Goal: Communication & Community: Answer question/provide support

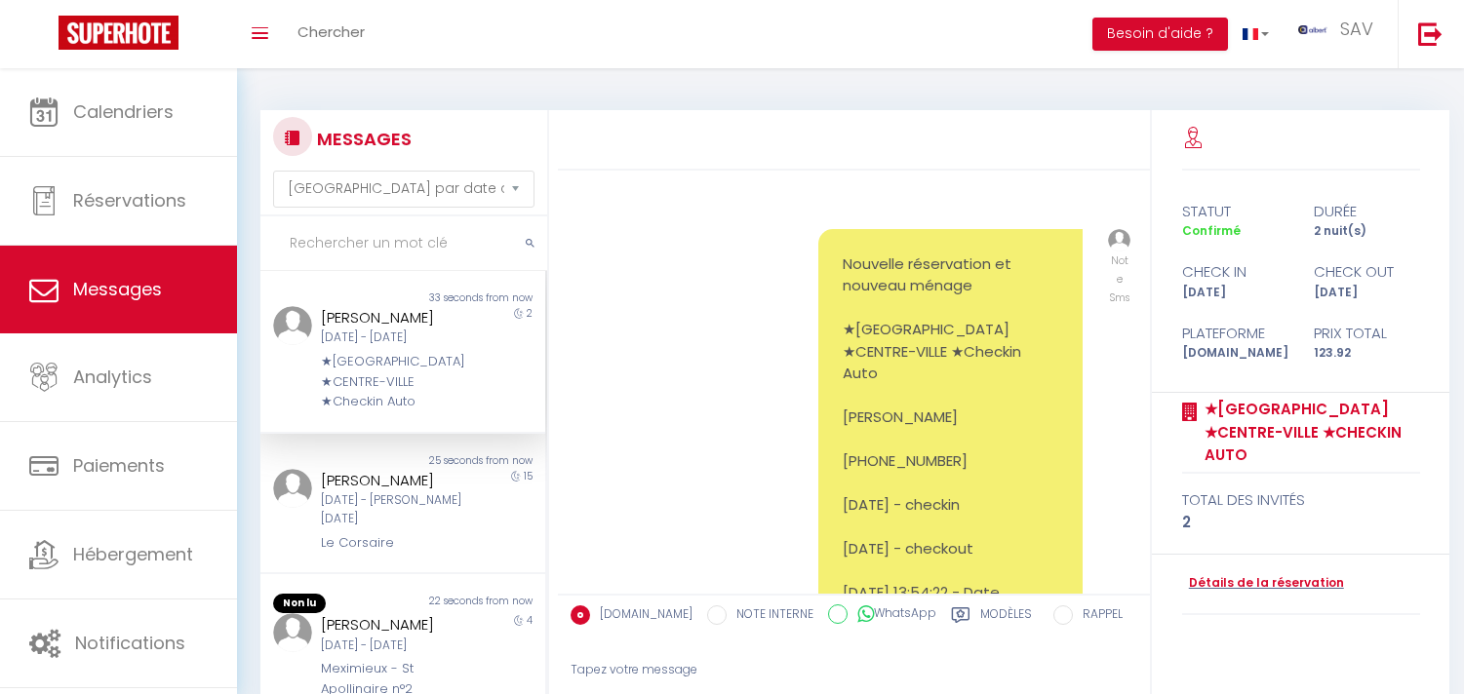
select select "message"
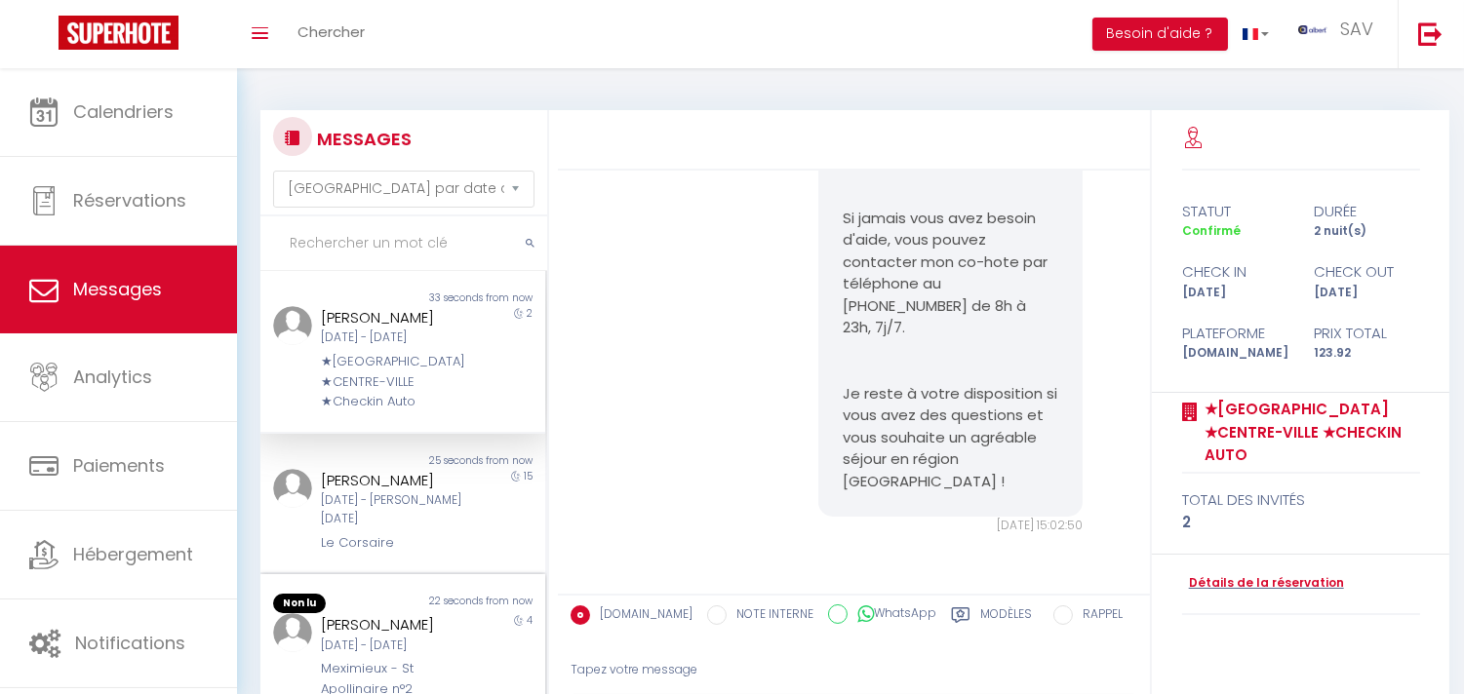
click at [391, 629] on div "[PERSON_NAME]" at bounding box center [391, 624] width 140 height 23
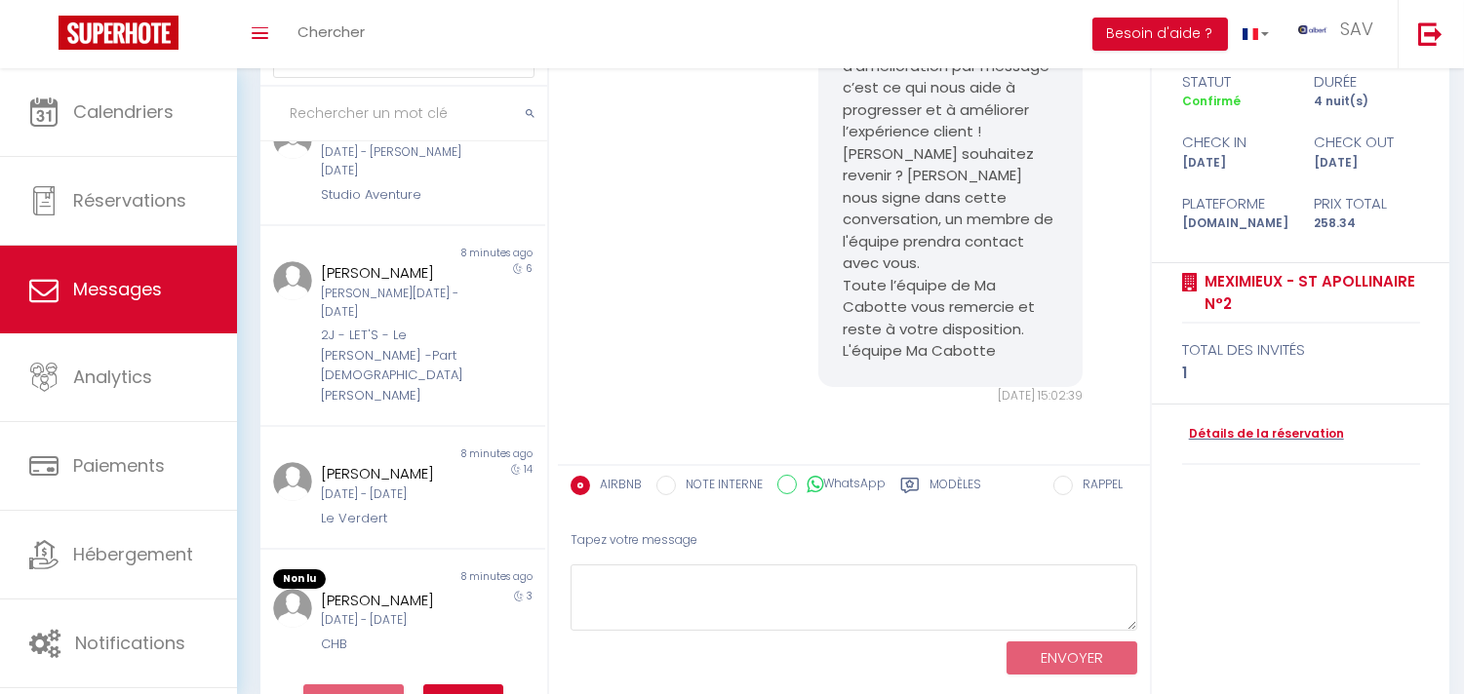
scroll to position [182, 0]
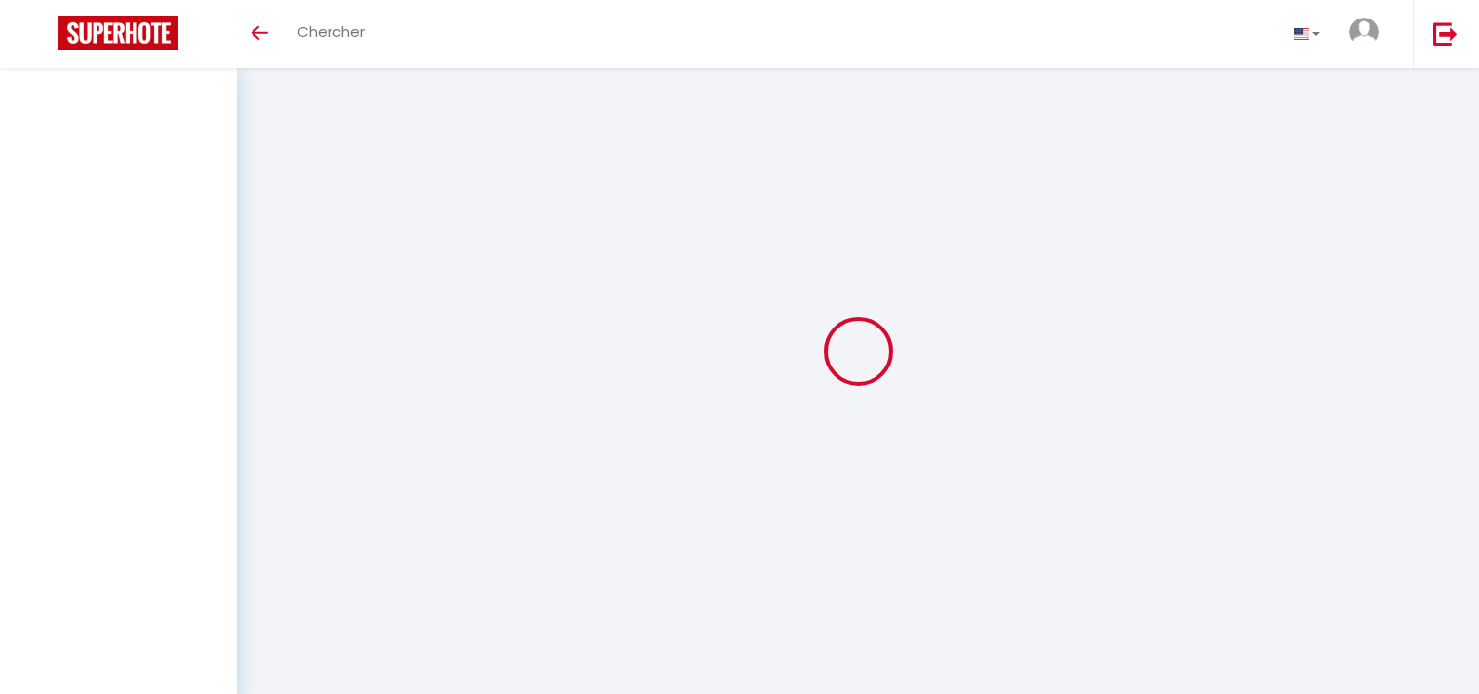
select select "message"
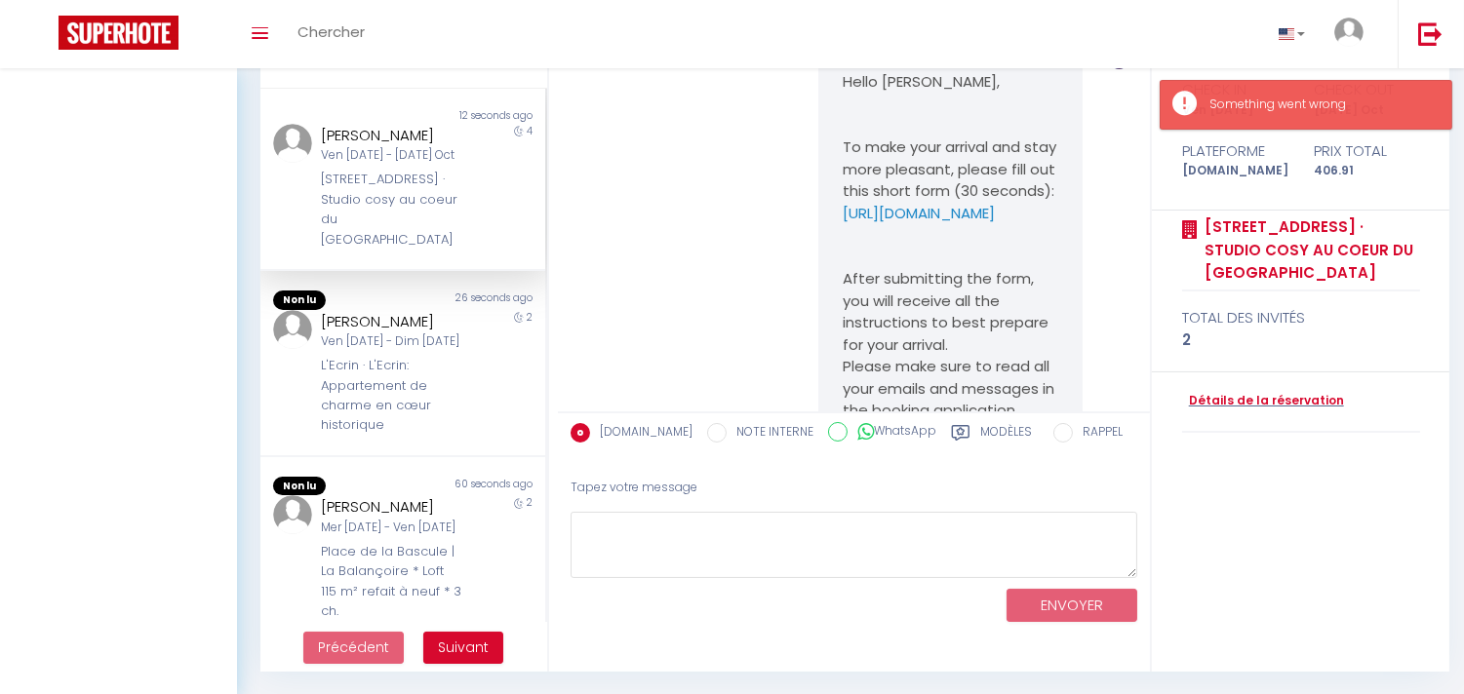
scroll to position [18227, 0]
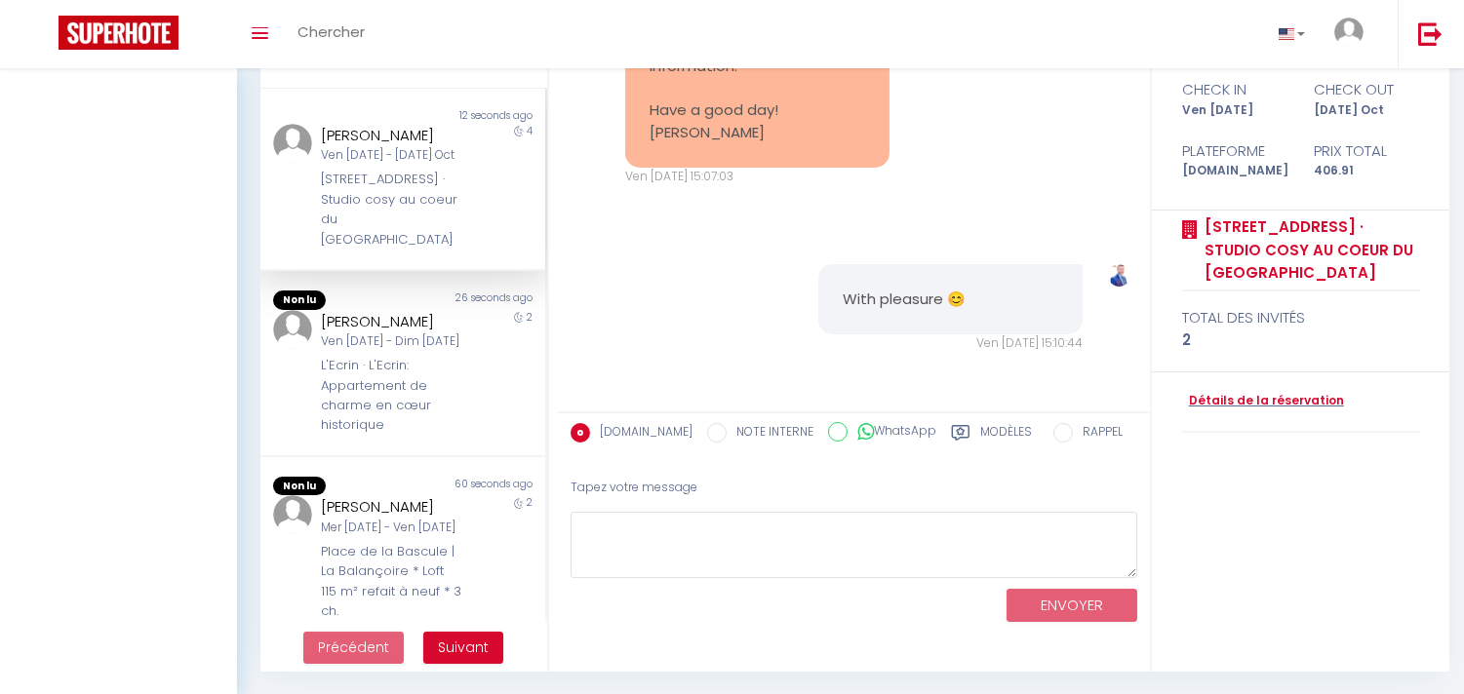
click at [907, 153] on div "hello Cédric Perfect thank you for the information. Have a good day! Selina Ven…" at bounding box center [854, 76] width 579 height 298
click at [996, 209] on div "hello Cédric Perfect thank you for the information. Have a good day! Selina Ven…" at bounding box center [854, 76] width 579 height 298
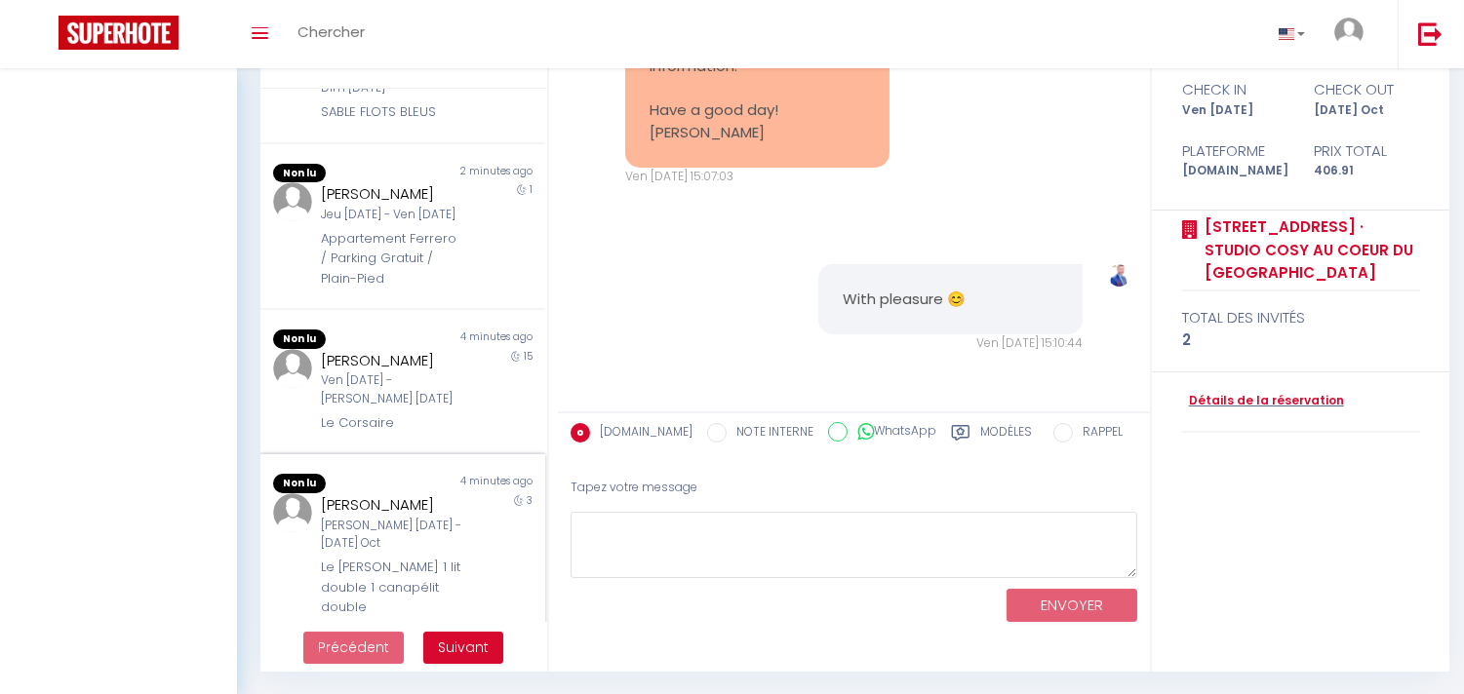
scroll to position [1193, 0]
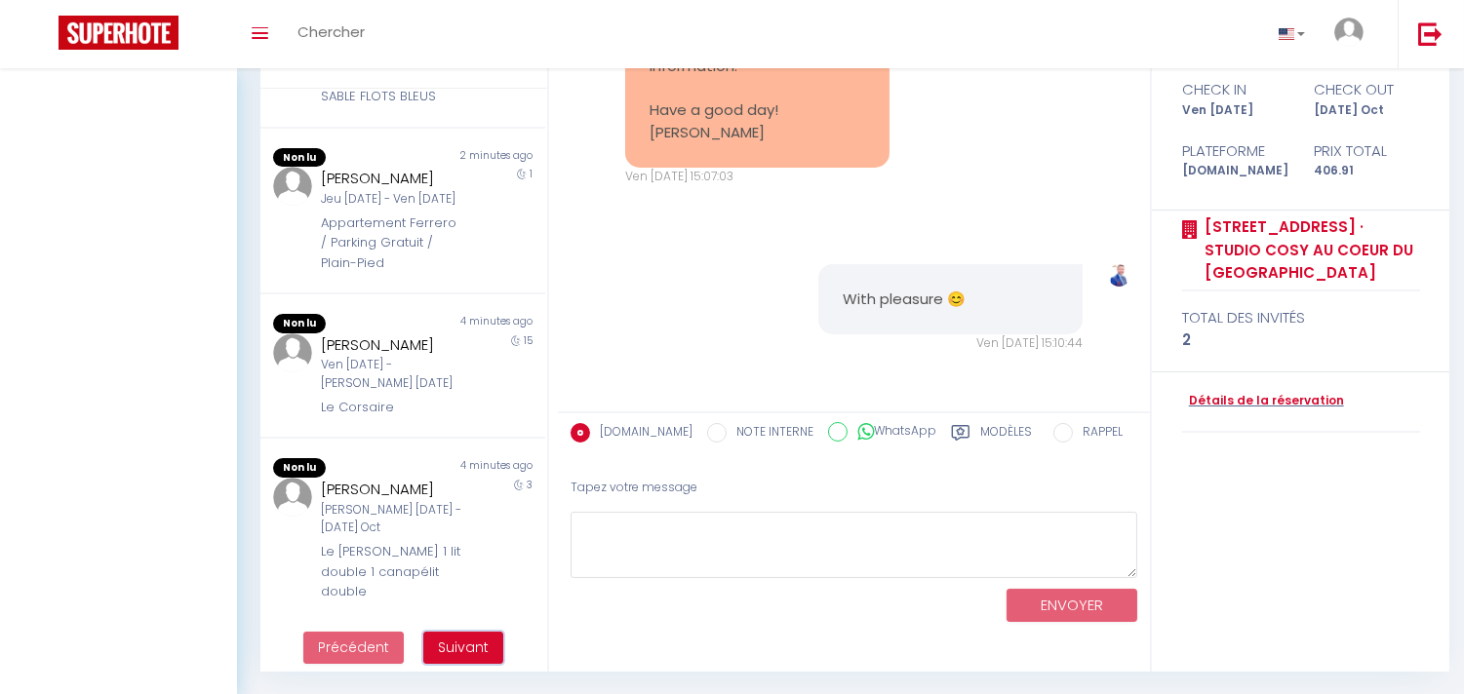
drag, startPoint x: 462, startPoint y: 654, endPoint x: 465, endPoint y: 629, distance: 25.5
click at [464, 640] on span "Suivant" at bounding box center [463, 648] width 51 height 20
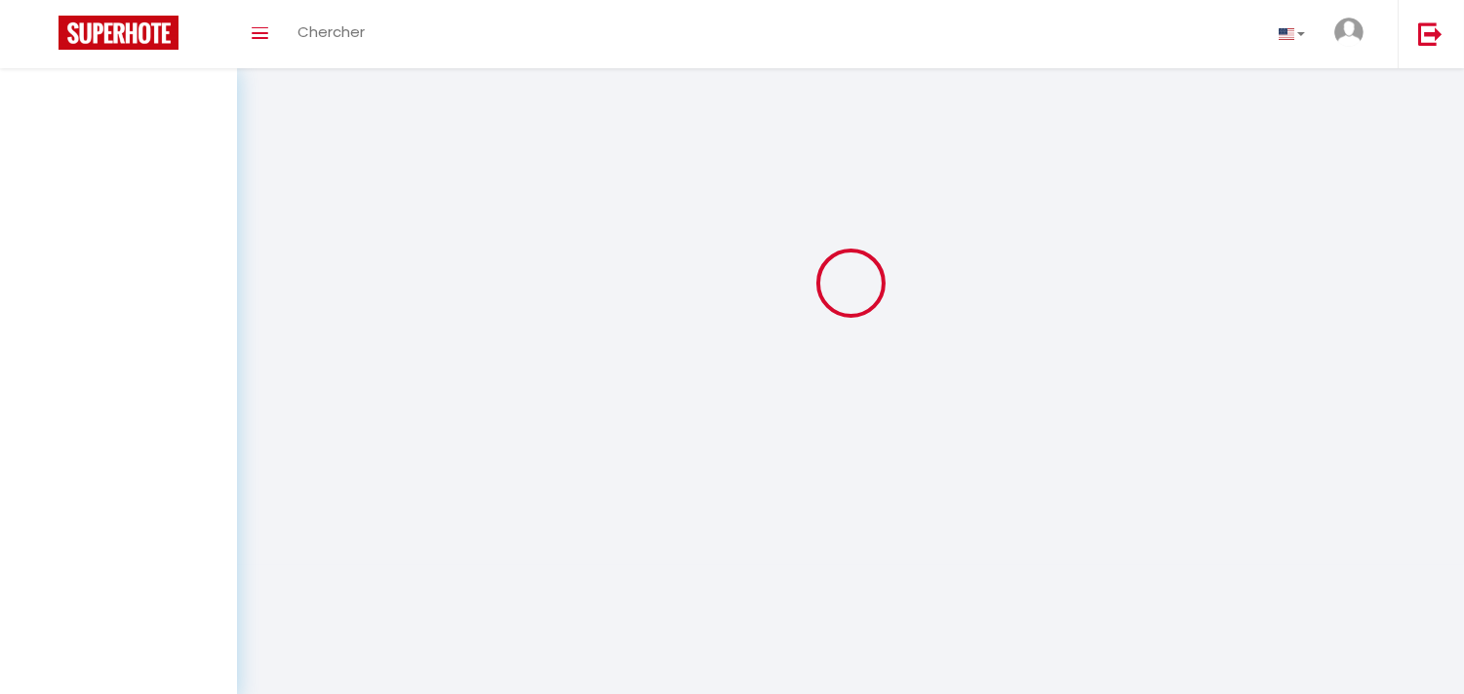
scroll to position [68, 0]
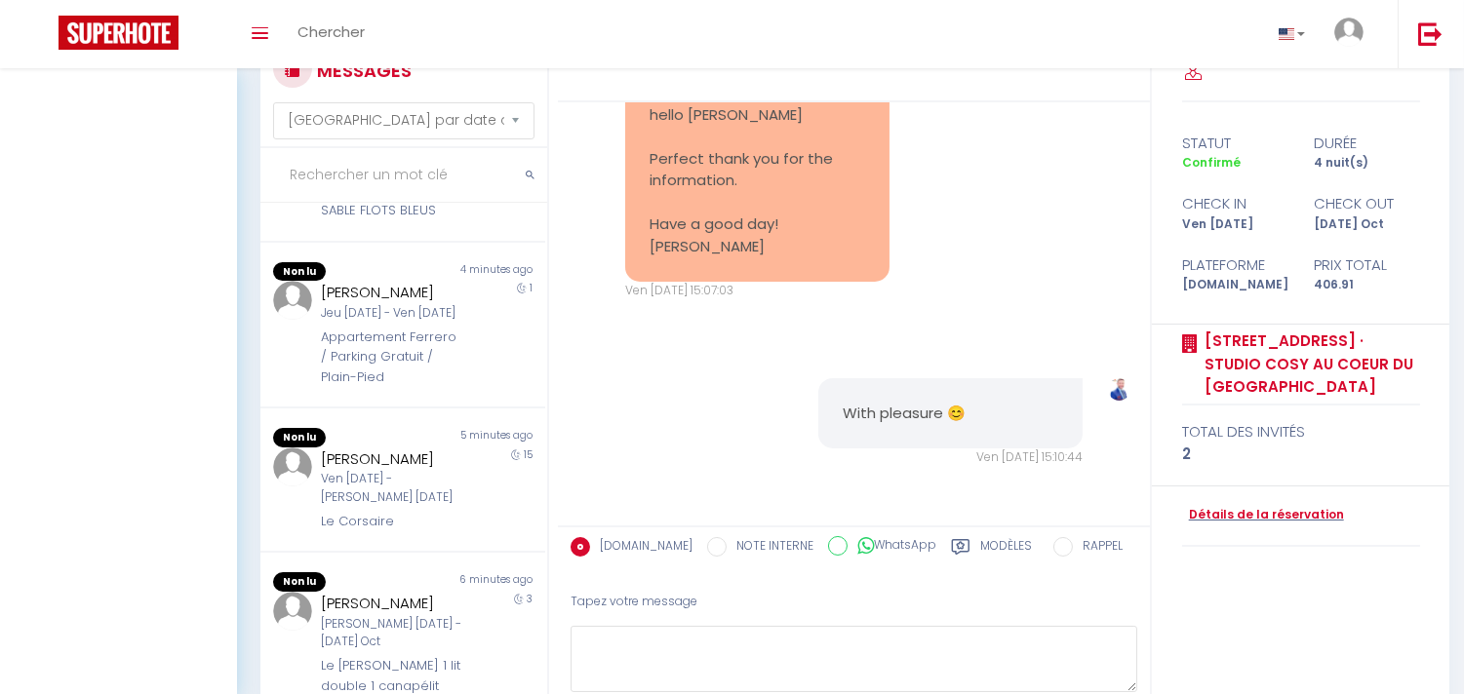
click at [931, 352] on div "With pleasure 😊 Ven 10 Oct. 2025 - 15:10:44 Note Sms With pleasure 😊 Ven 10 Oct…" at bounding box center [854, 422] width 579 height 167
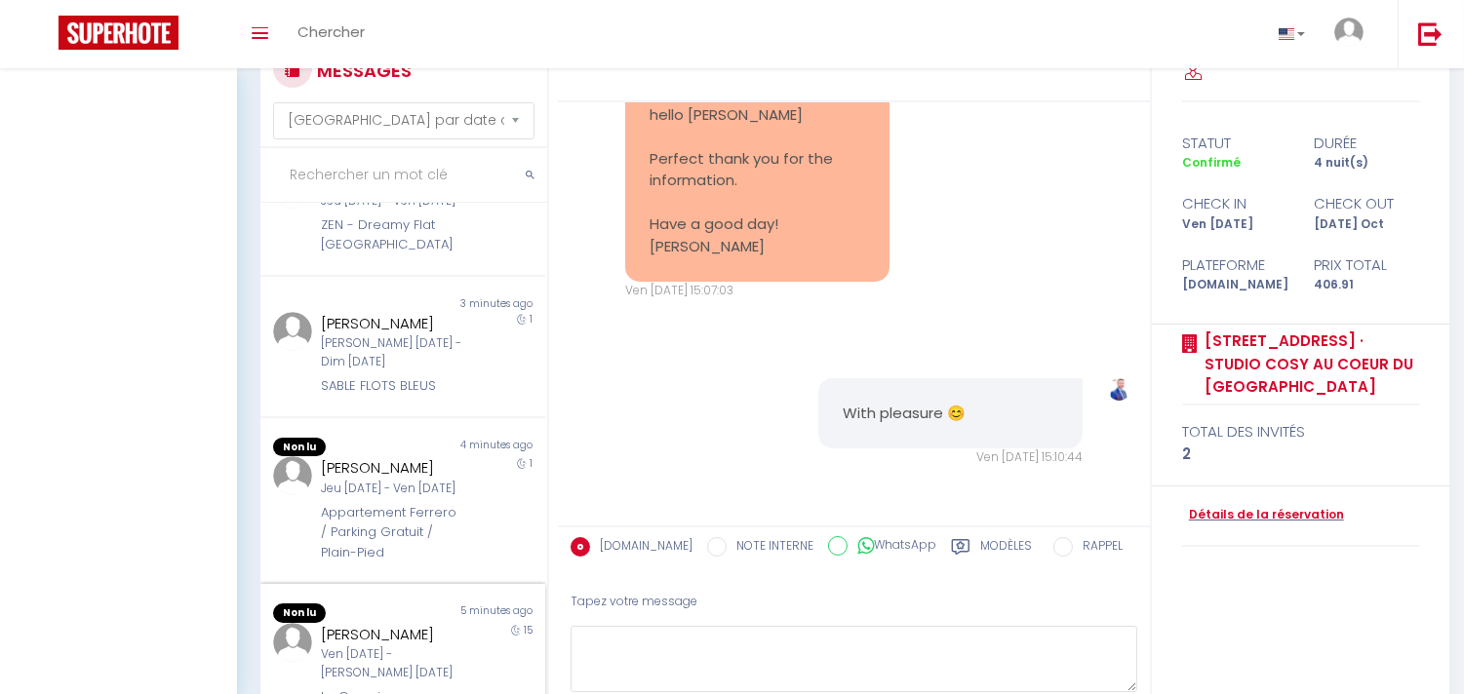
scroll to position [1193, 0]
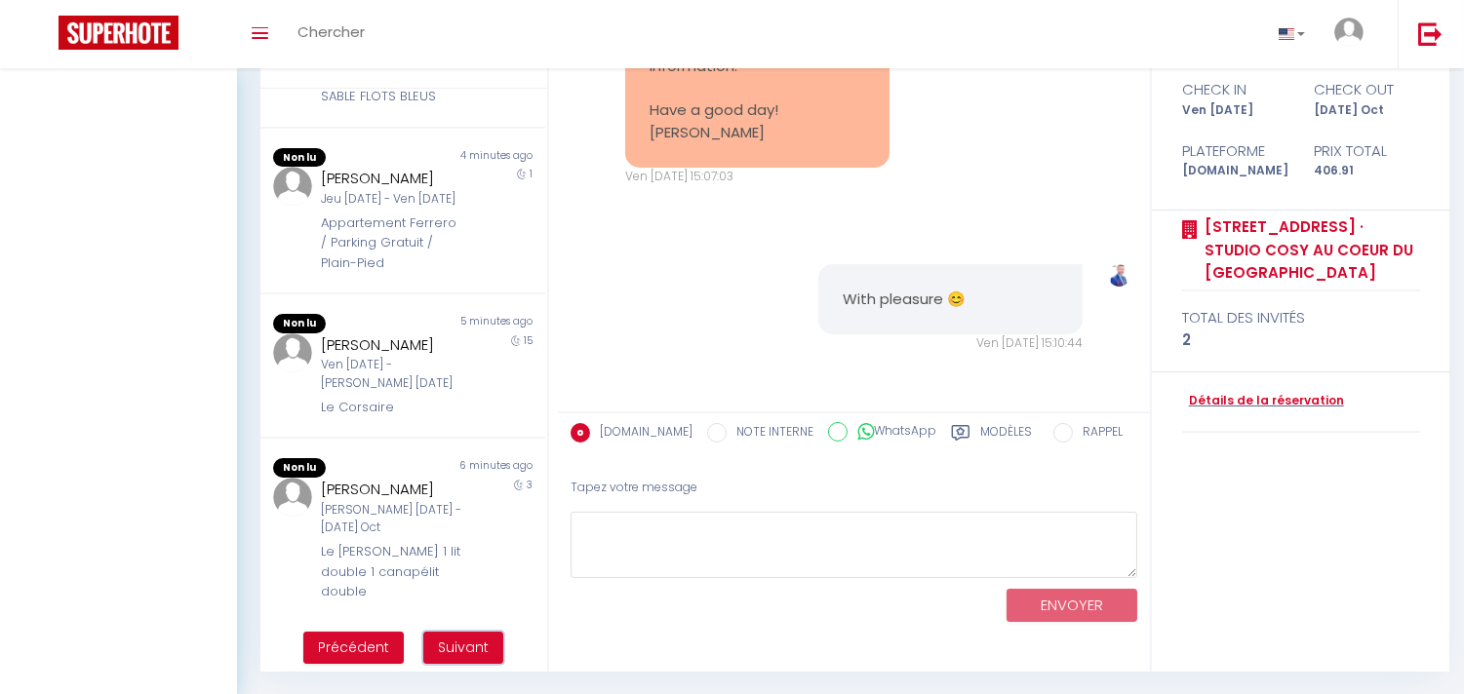
drag, startPoint x: 473, startPoint y: 635, endPoint x: 553, endPoint y: 609, distance: 83.9
click at [473, 634] on button "Suivant" at bounding box center [463, 648] width 80 height 33
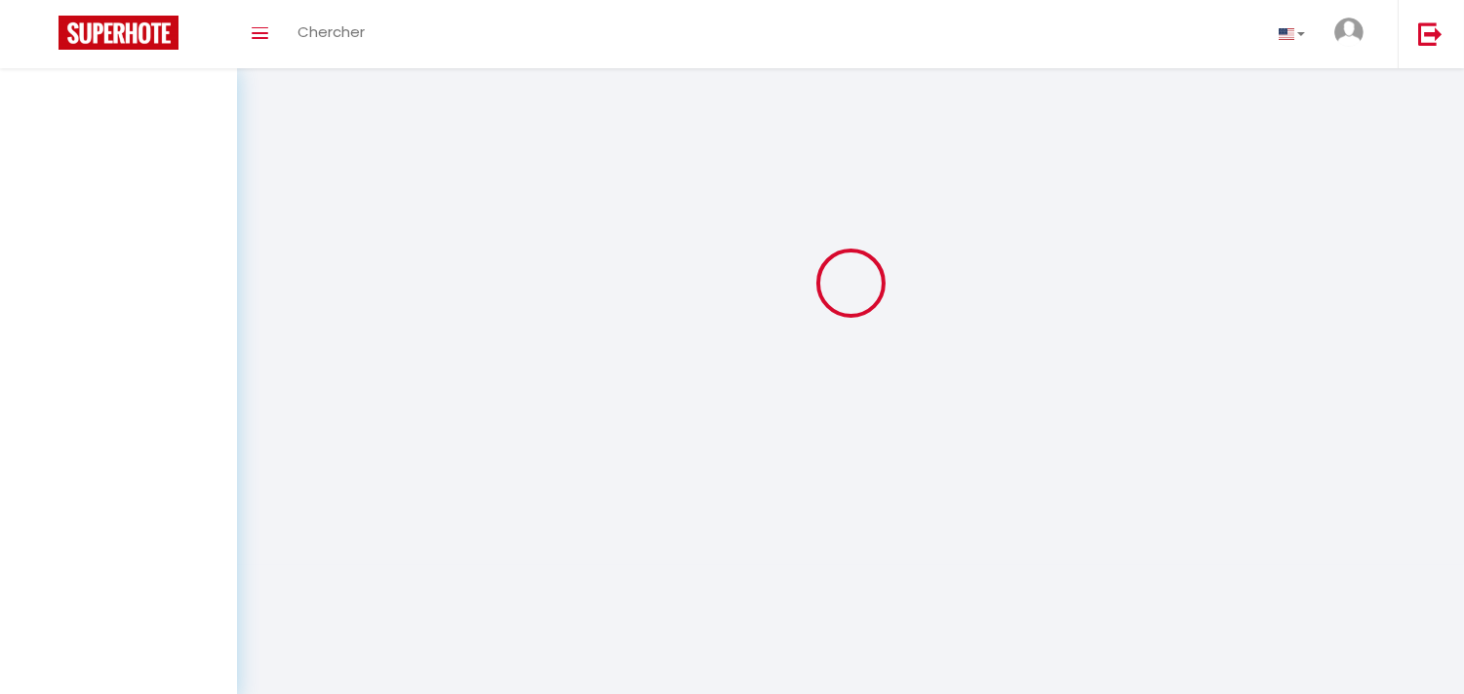
scroll to position [5779, 0]
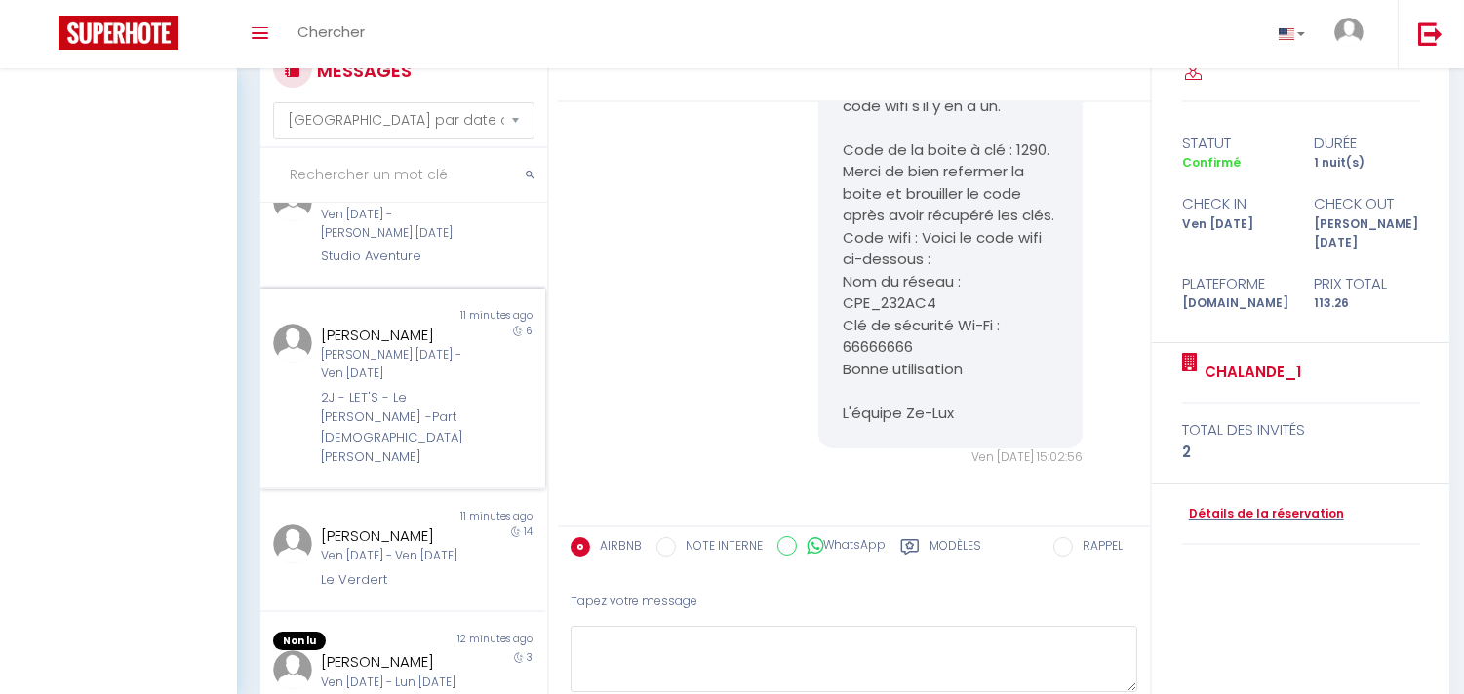
click at [421, 423] on div "2J - LET'S - Le [PERSON_NAME] -Part [DEMOGRAPHIC_DATA] [PERSON_NAME]" at bounding box center [391, 428] width 140 height 80
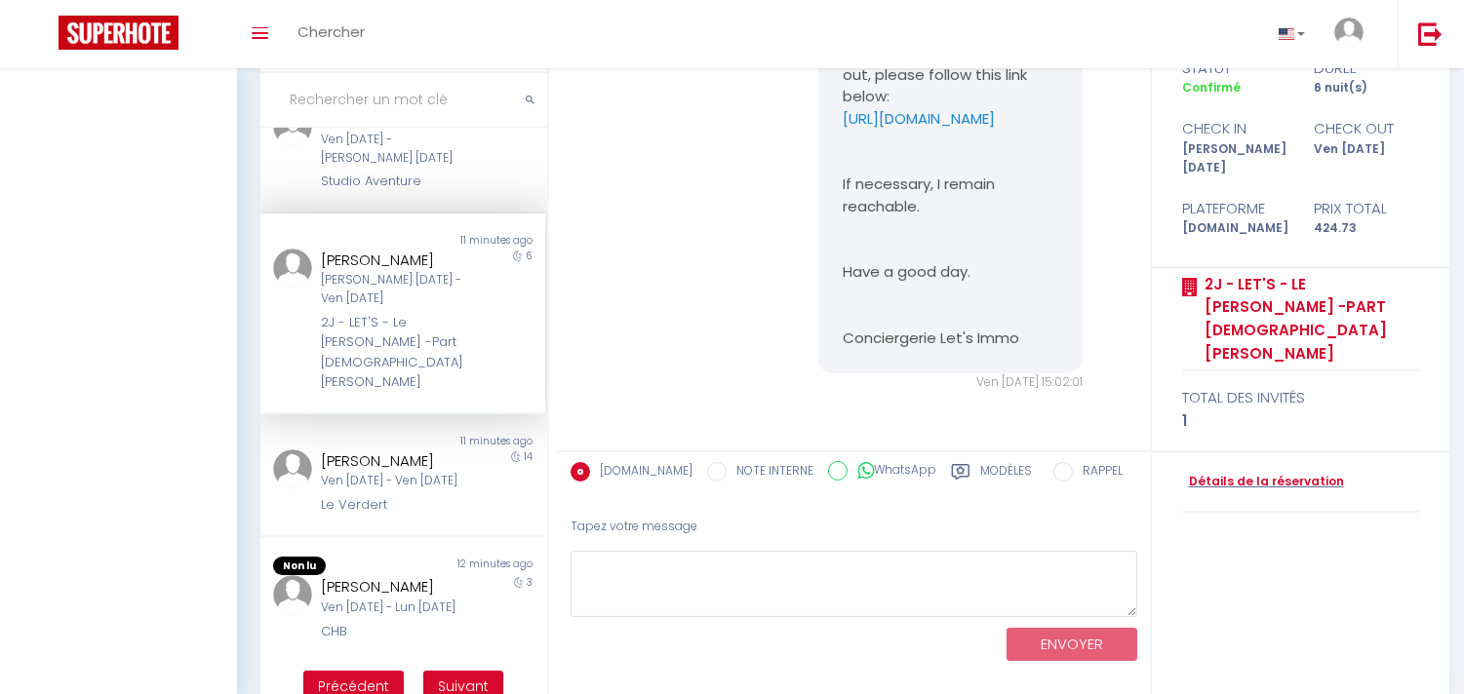
scroll to position [182, 0]
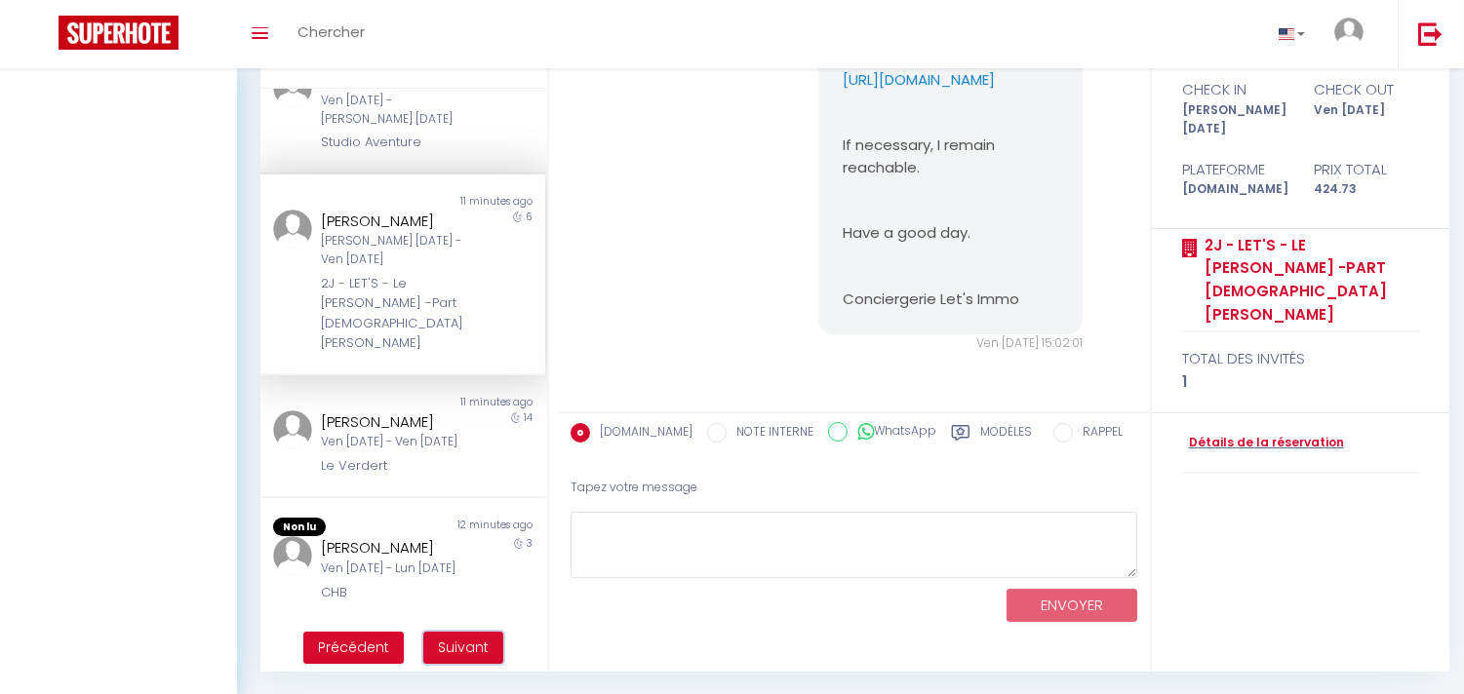
click at [459, 641] on span "Suivant" at bounding box center [463, 648] width 51 height 20
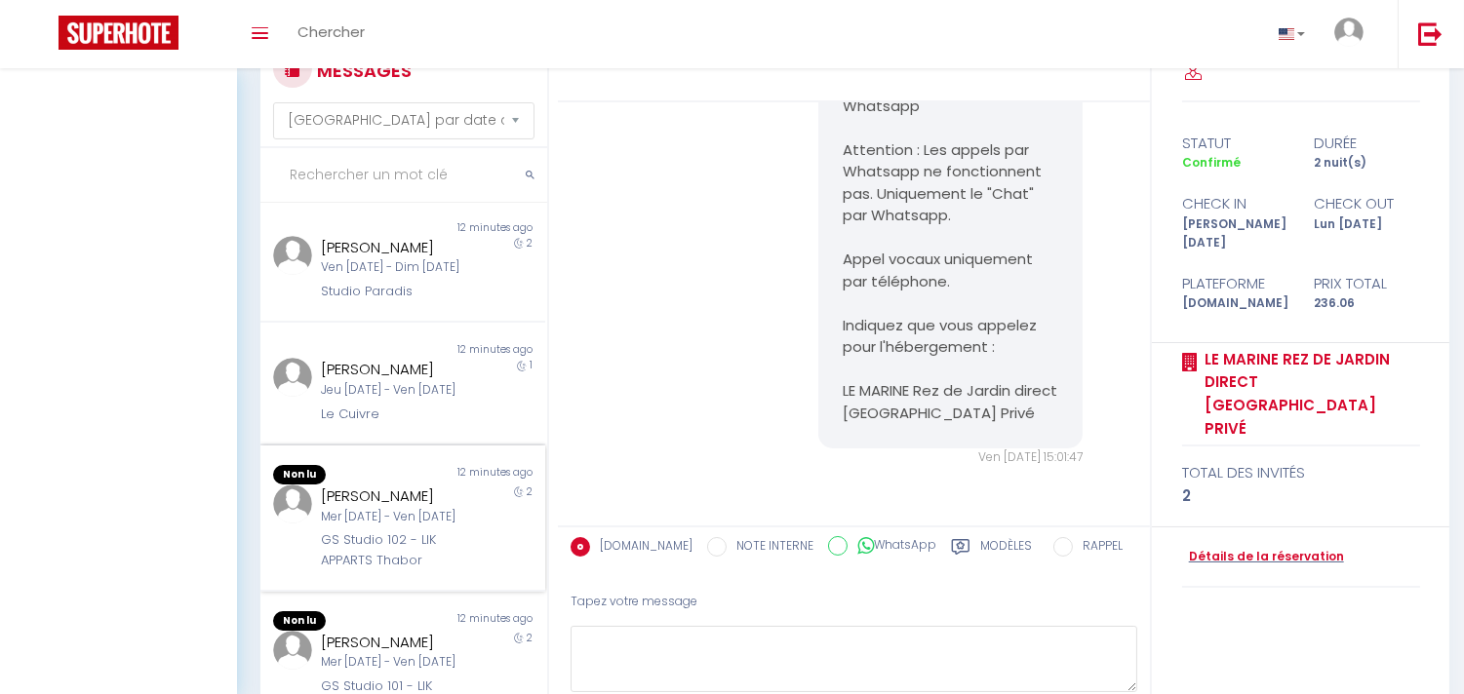
scroll to position [1136, 0]
click at [414, 508] on div "Mer 22 Oct - Ven 24 Oct" at bounding box center [391, 517] width 140 height 19
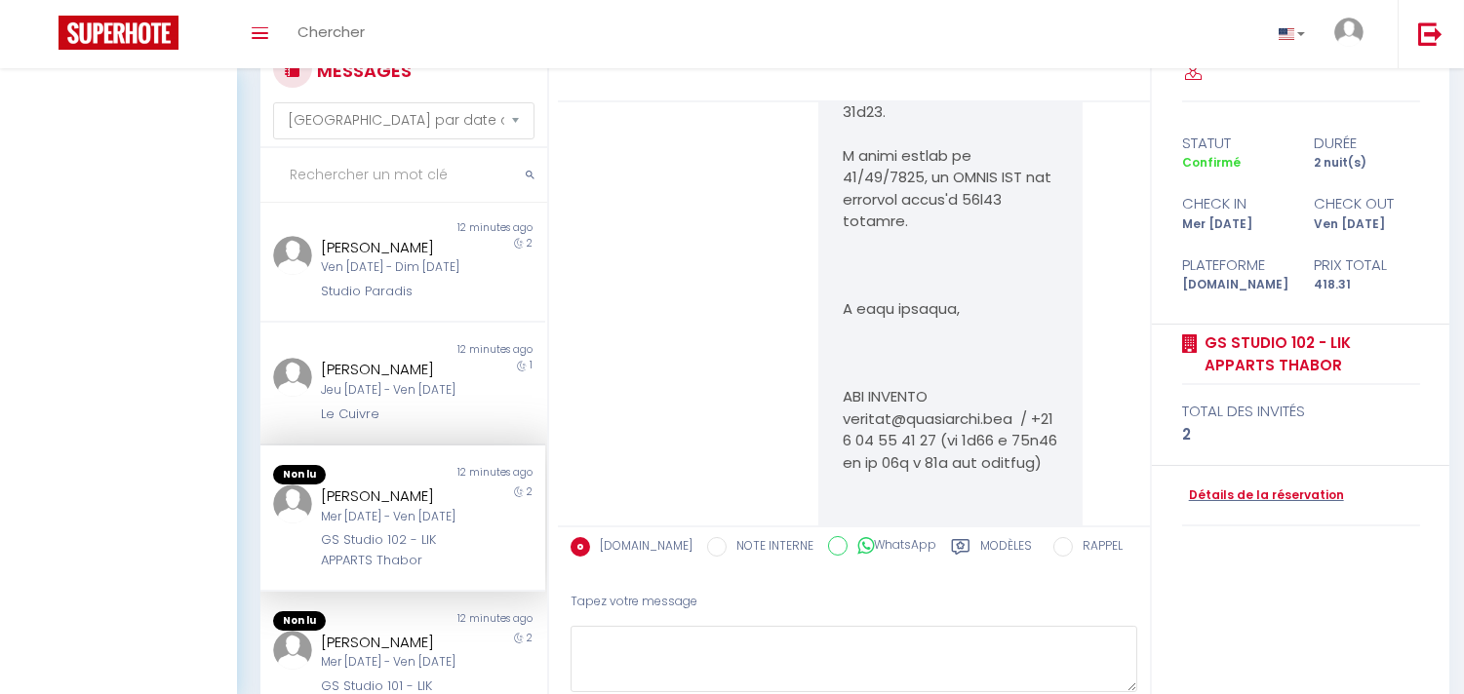
scroll to position [18617, 0]
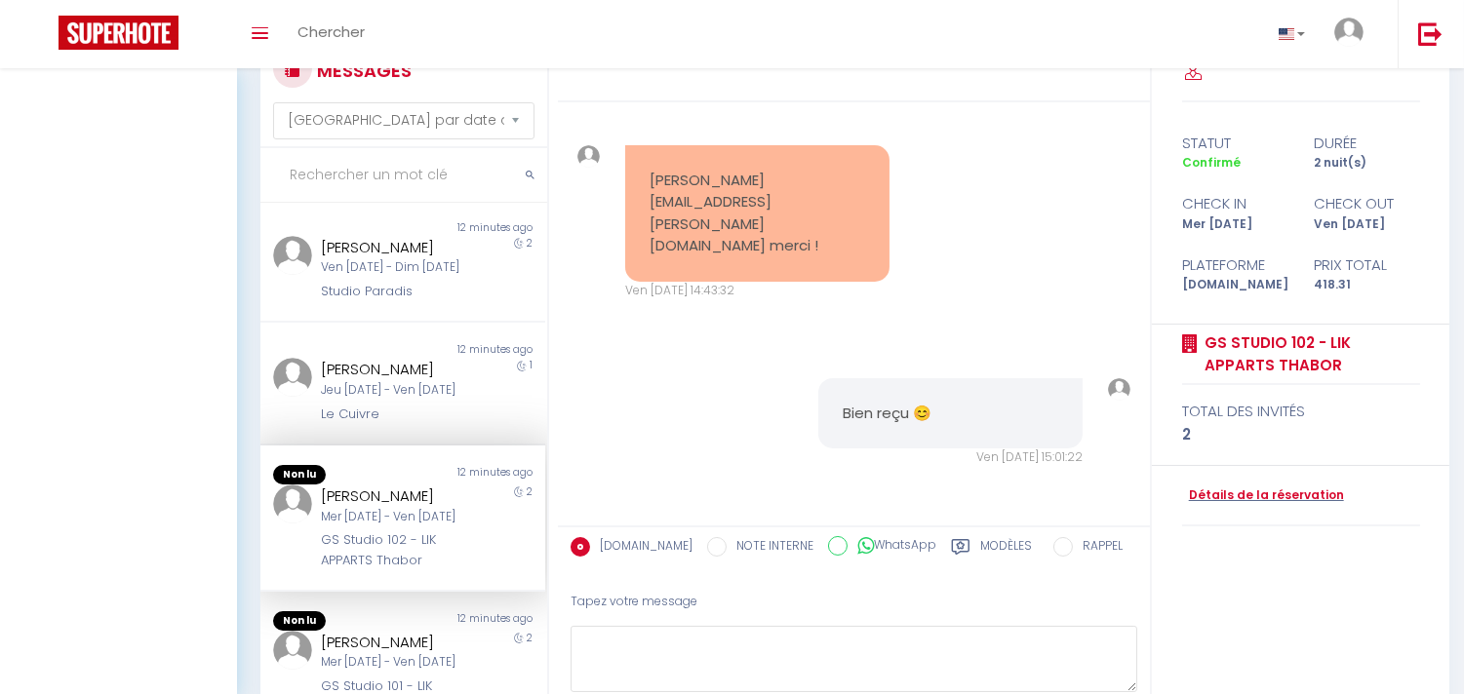
click at [706, 229] on pre "mathieu@costructor.co merci !" at bounding box center [757, 214] width 216 height 88
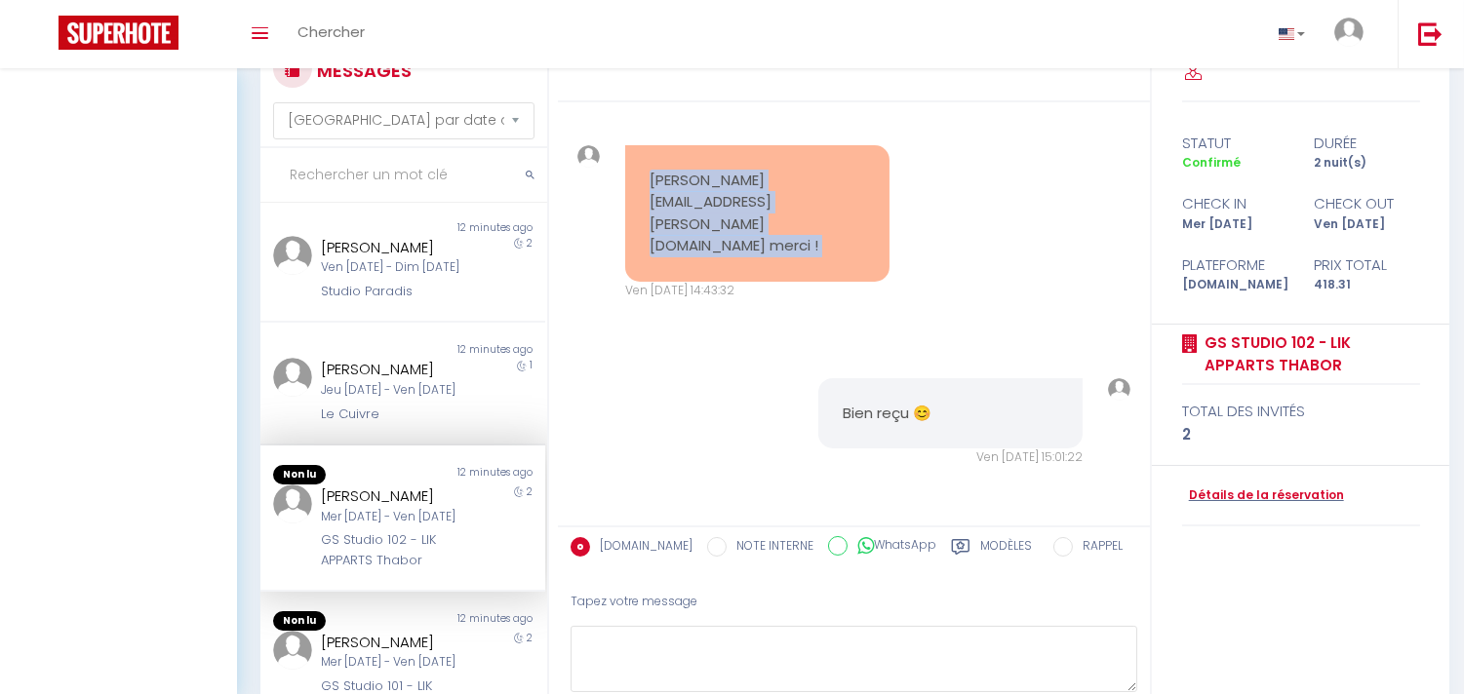
click at [706, 229] on pre "mathieu@costructor.co merci !" at bounding box center [757, 214] width 216 height 88
drag, startPoint x: 697, startPoint y: 241, endPoint x: 766, endPoint y: 221, distance: 71.9
click at [696, 241] on pre "mathieu@costructor.co merci !" at bounding box center [757, 214] width 216 height 88
click at [844, 224] on pre "mathieu@costructor.co merci !" at bounding box center [757, 214] width 216 height 88
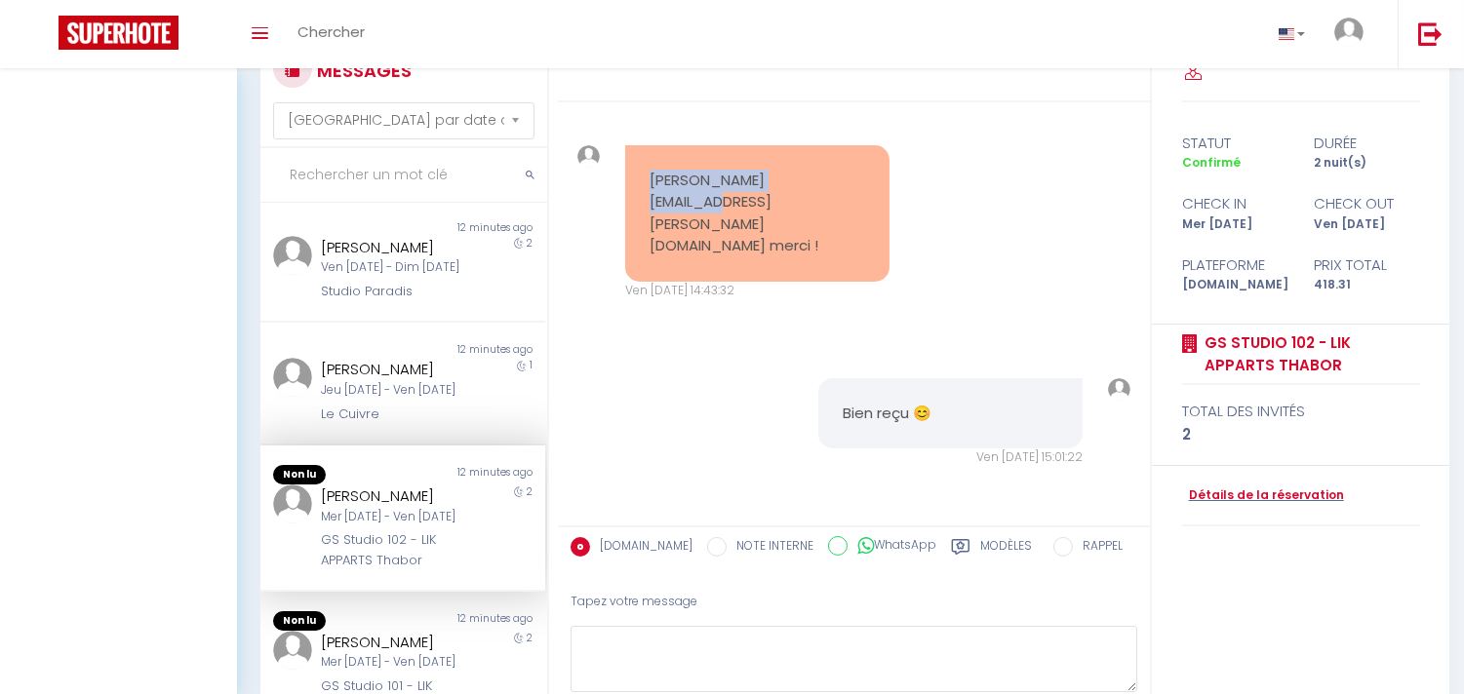
copy pre "mathieu@costructor.co"
drag, startPoint x: 841, startPoint y: 221, endPoint x: 635, endPoint y: 232, distance: 206.0
click at [635, 232] on div "mathieu@costructor.co merci !" at bounding box center [757, 213] width 264 height 137
copy div "Mathieu AFFEJEE"
drag, startPoint x: 434, startPoint y: 459, endPoint x: 310, endPoint y: 464, distance: 123.9
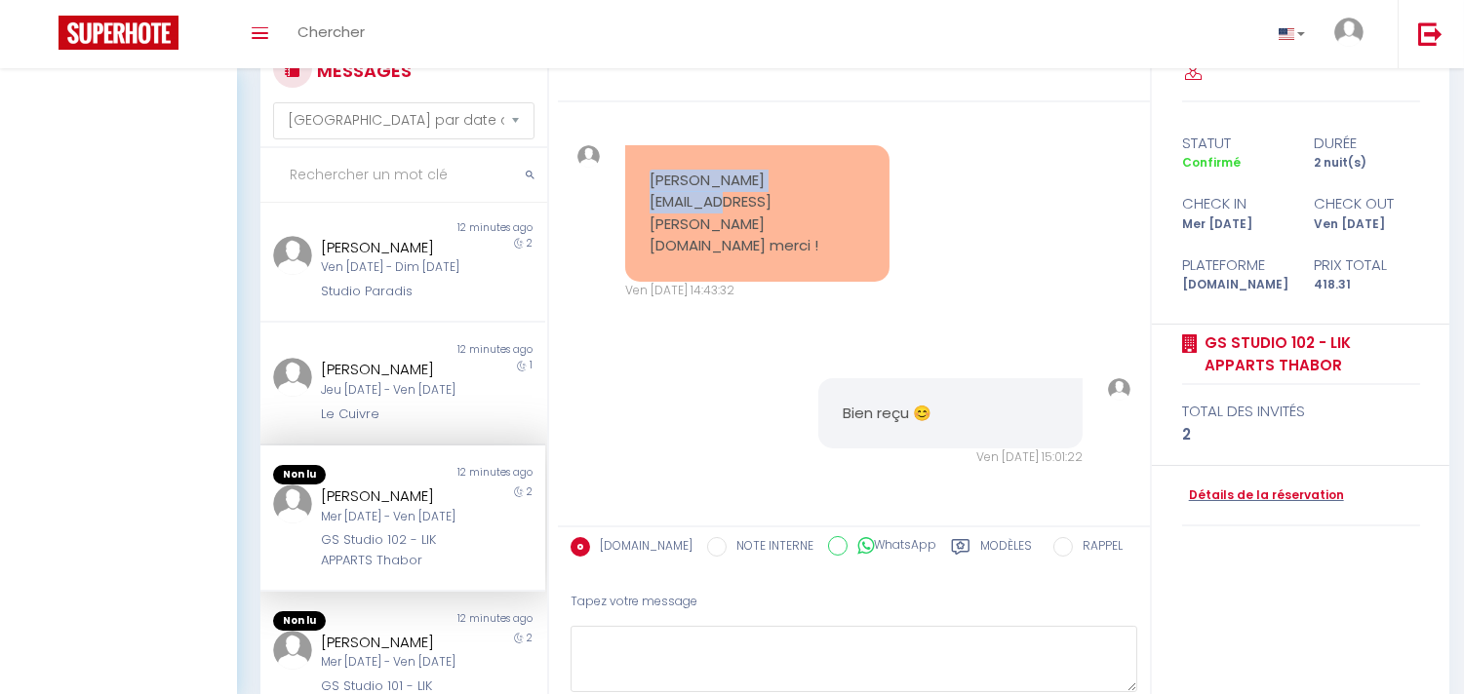
click at [310, 485] on div "Mathieu AFFEJEE Mer 22 Oct - Ven 24 Oct GS Studio 102 - LIK APPARTS Thabor" at bounding box center [391, 528] width 166 height 86
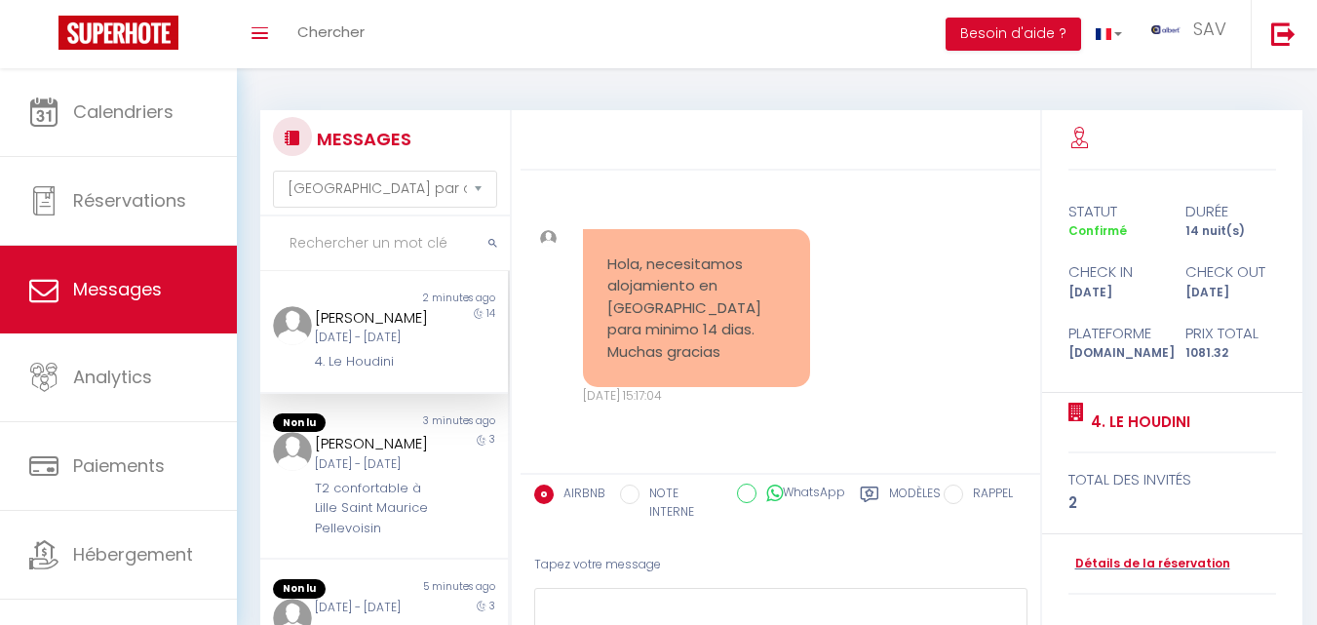
select select "message"
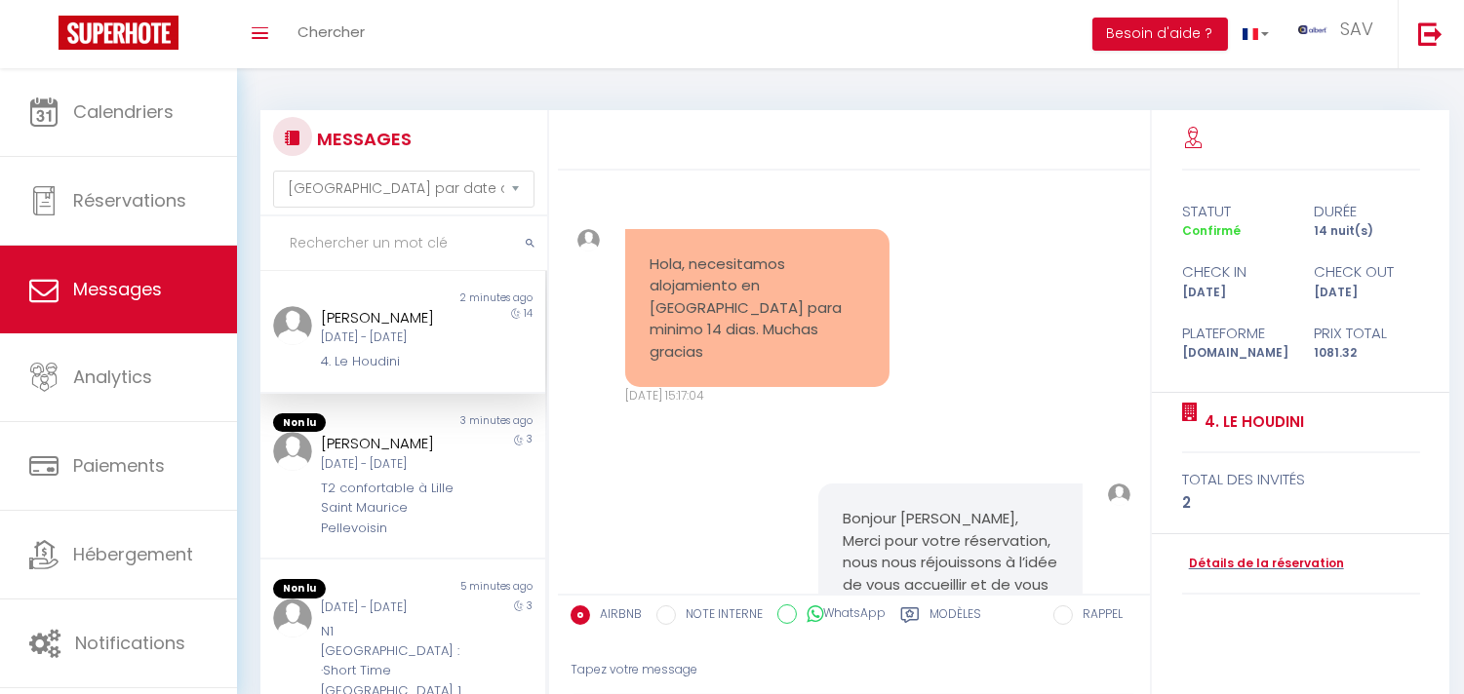
scroll to position [1986, 0]
